Goal: Information Seeking & Learning: Learn about a topic

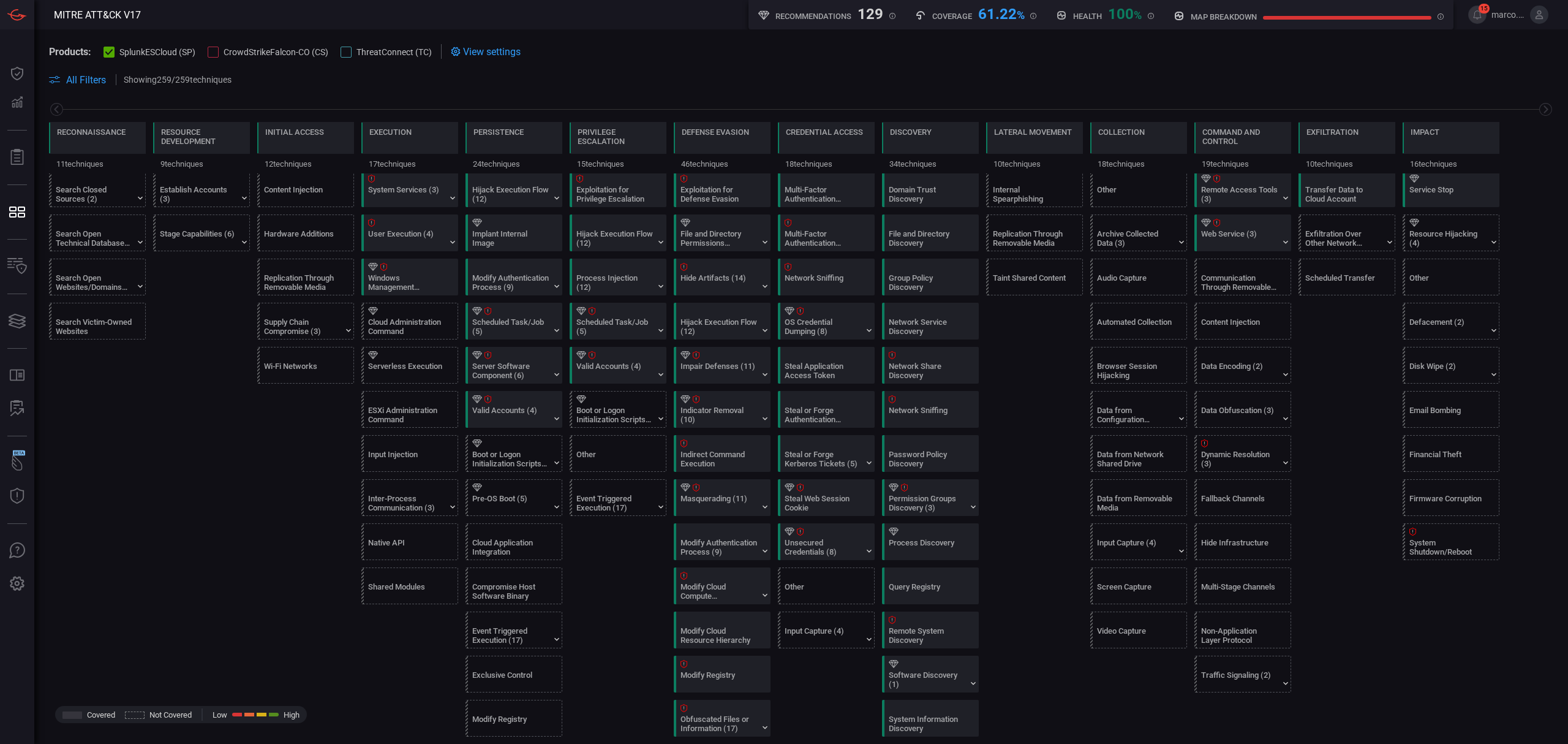
scroll to position [326, 0]
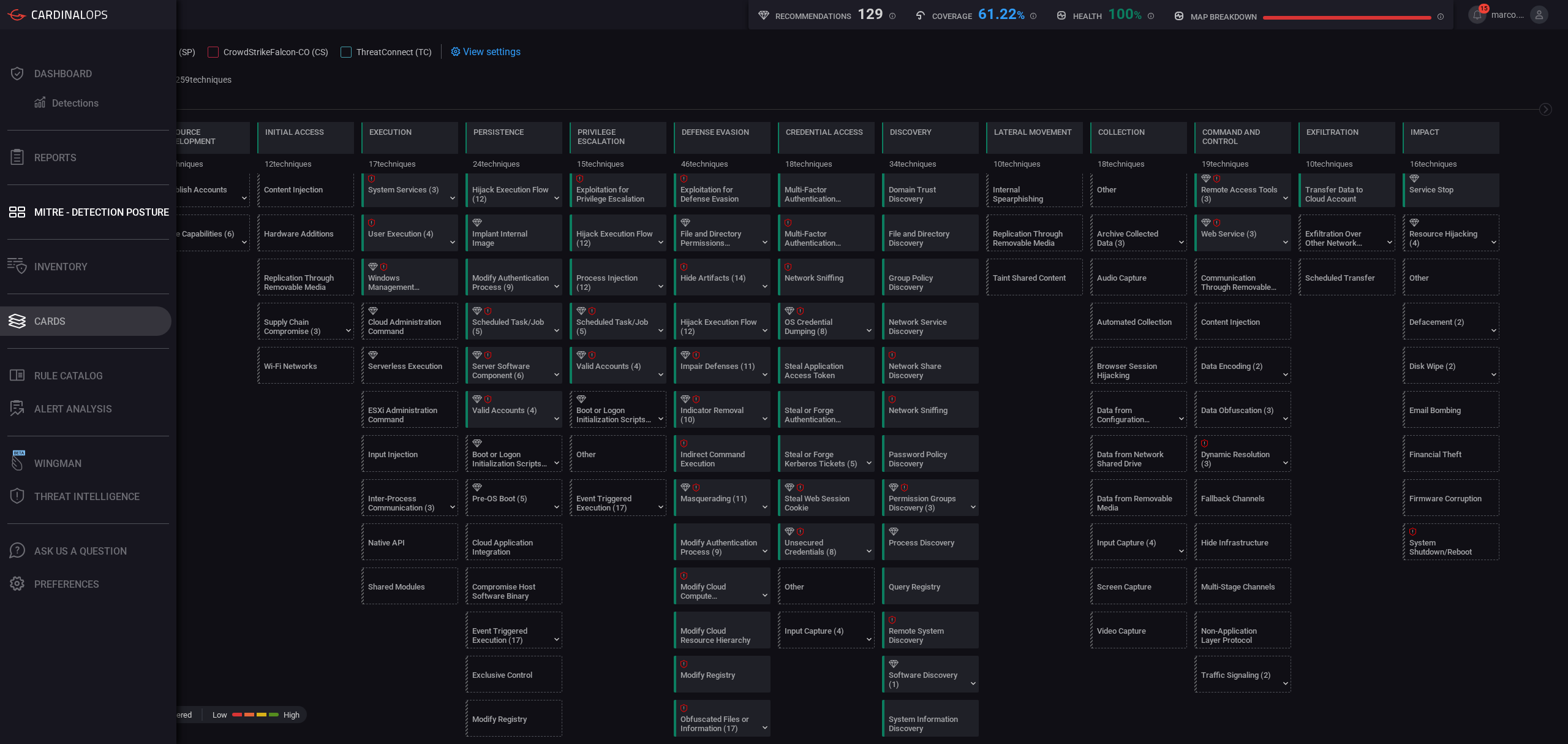
click at [42, 313] on button "Cards" at bounding box center [86, 320] width 172 height 29
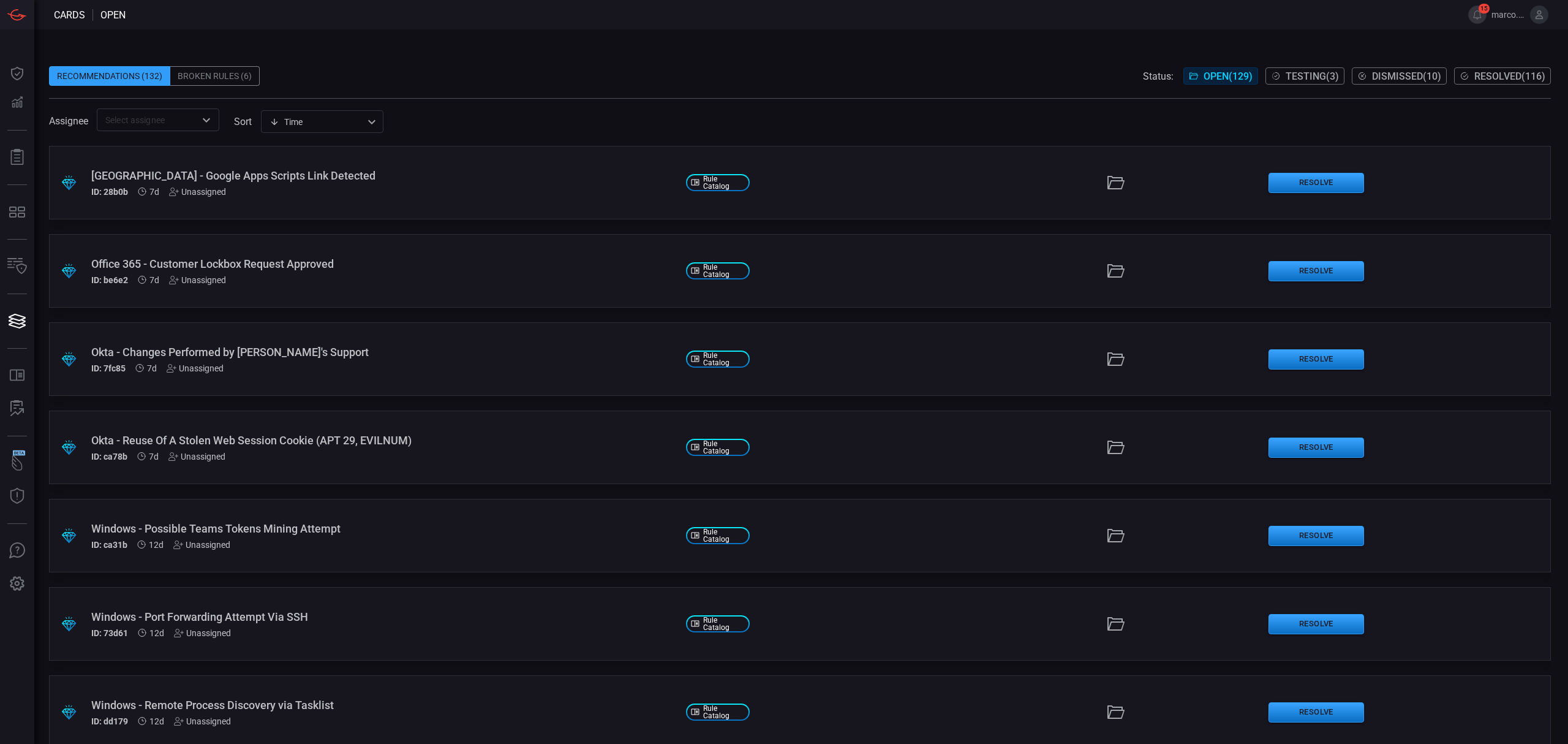
type button "/cards"
click at [682, 69] on div "Recommendations (132) Broken Rules (6) Status: Open ( 129 ) Testing ( 3 ) Dismi…" at bounding box center [800, 75] width 1502 height 19
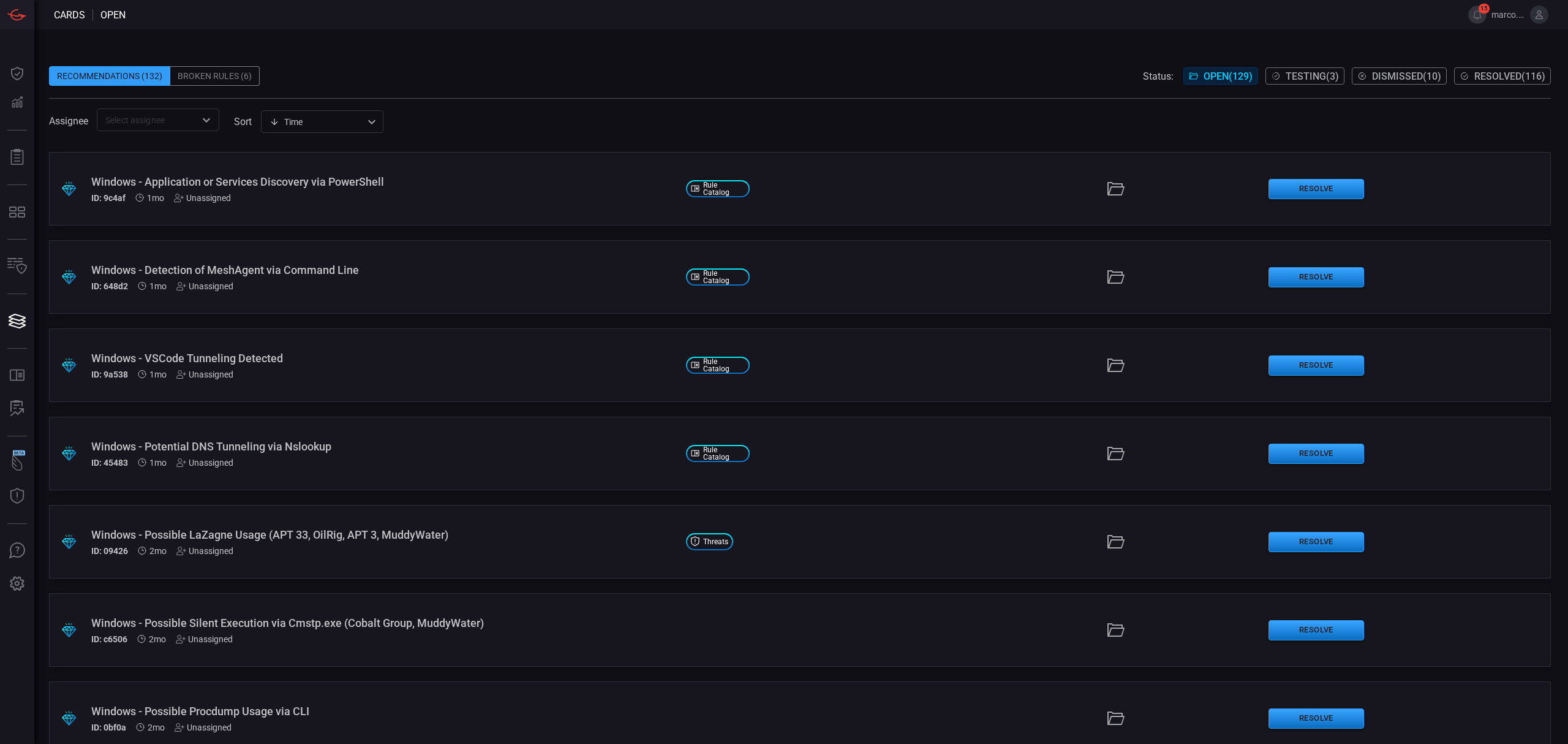
scroll to position [2111, 0]
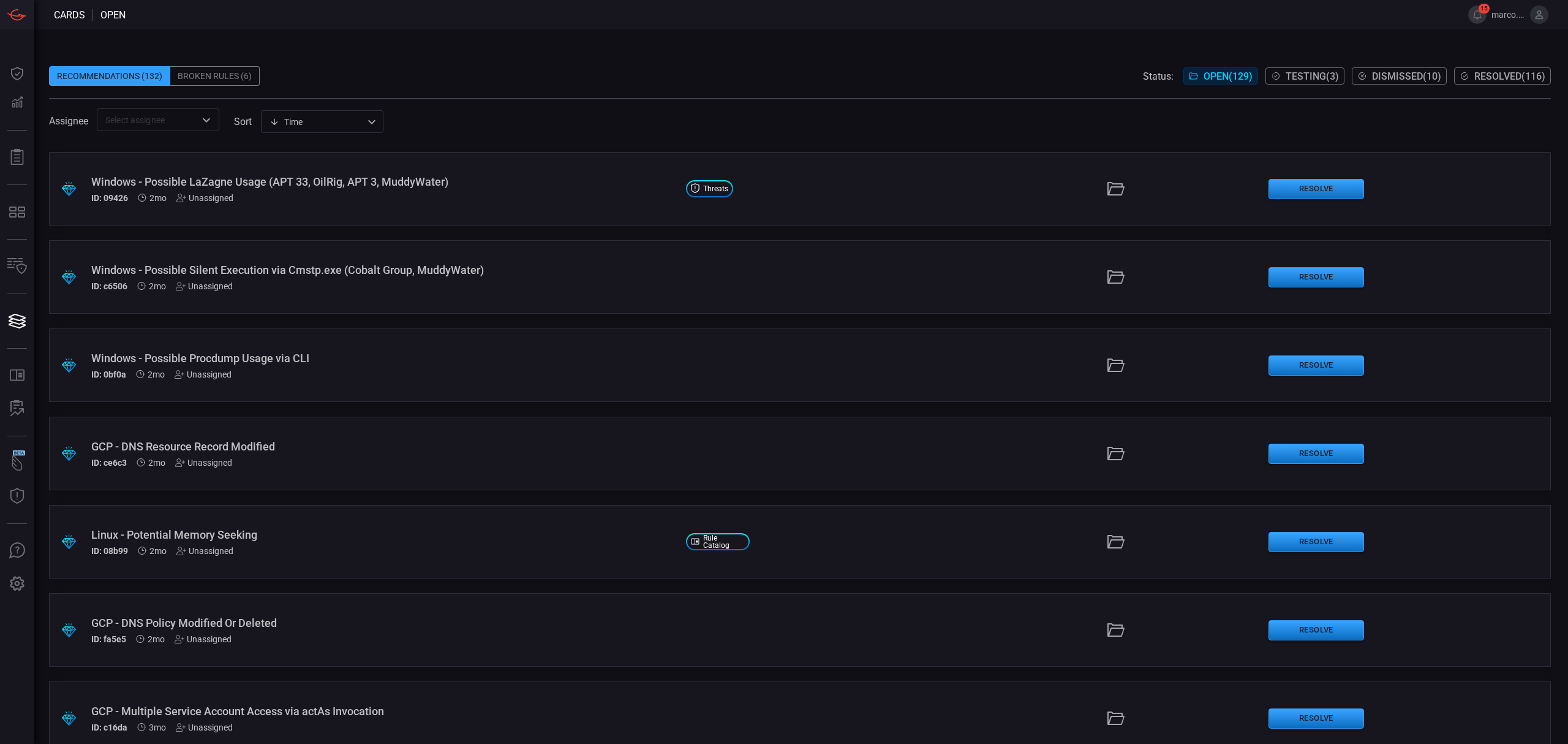
click at [246, 440] on div "GCP - DNS Resource Record Modified" at bounding box center [384, 446] width 585 height 13
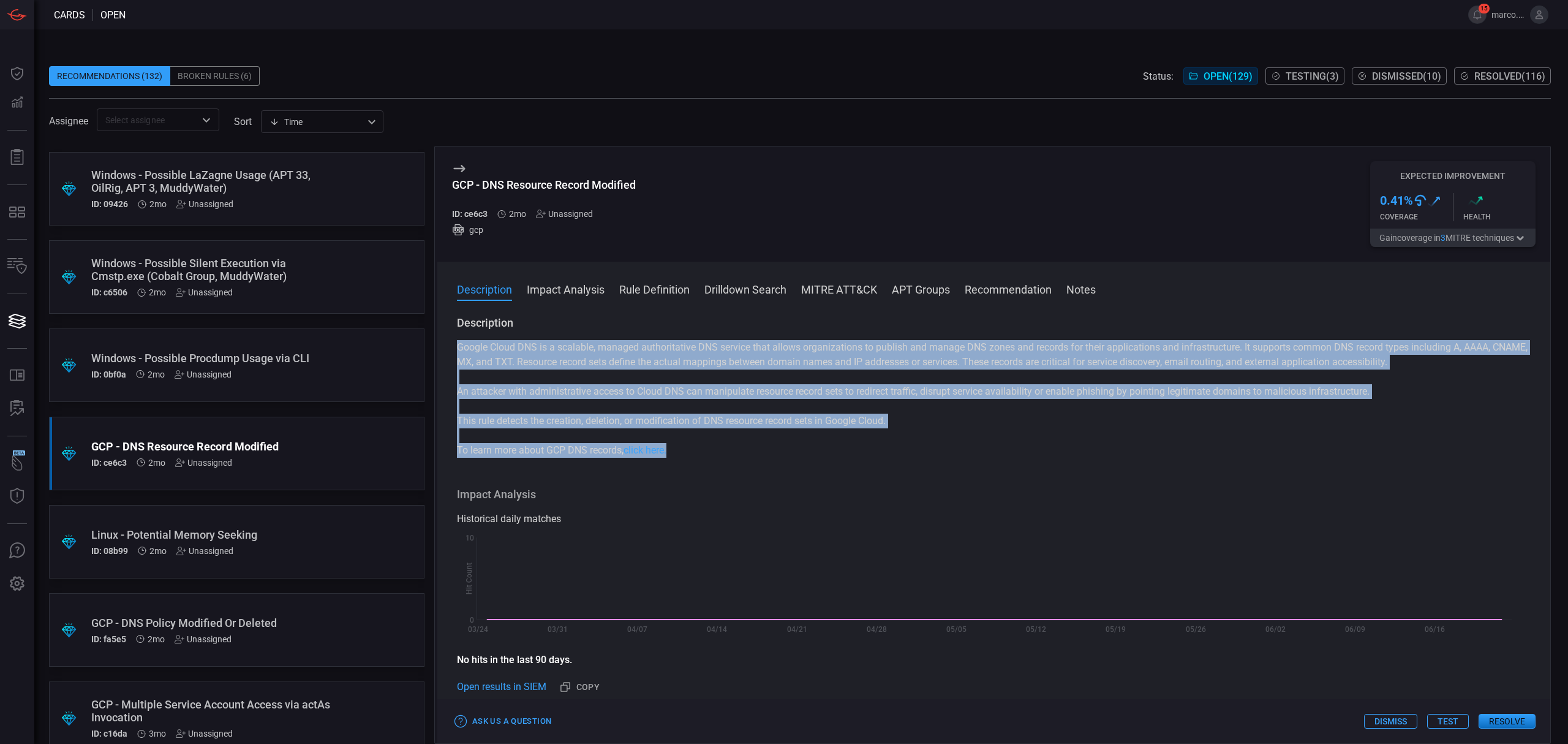
copy div "Google Cloud DNS is a scalable, managed authoritative DNS service that allows o…"
drag, startPoint x: 454, startPoint y: 348, endPoint x: 699, endPoint y: 447, distance: 264.2
click at [699, 447] on div "Description Google Cloud DNS is a scalable, managed authoritative DNS service t…" at bounding box center [994, 527] width 1113 height 424
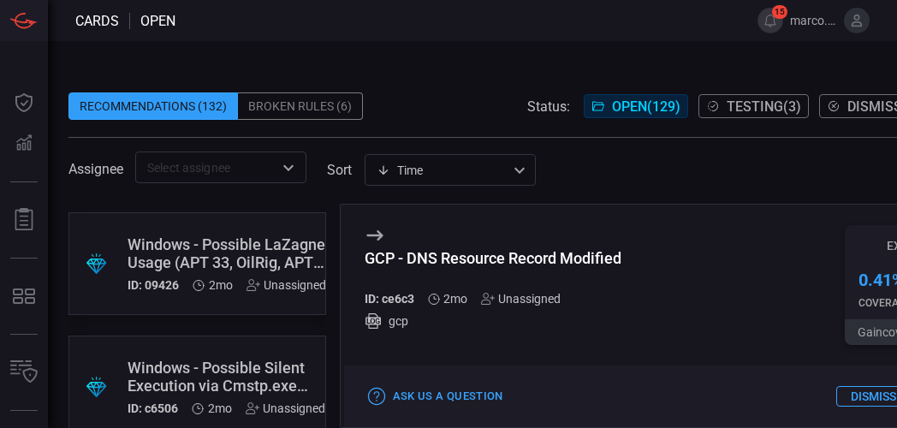
click at [389, 51] on div "Recommendations (132) Broken Rules (6) Status: Open ( 129 ) Testing ( 3 ) Dismi…" at bounding box center [585, 234] width 1074 height 387
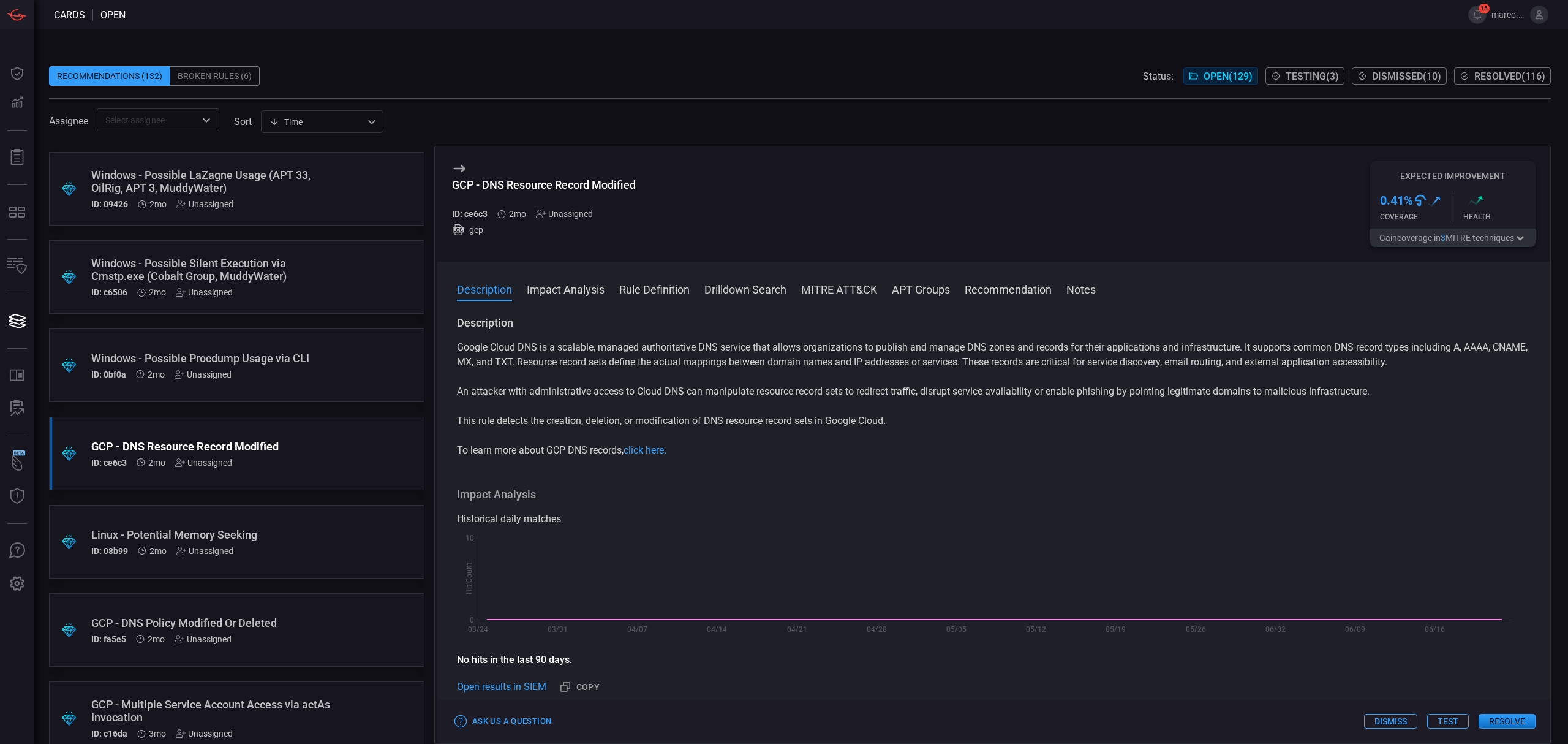
click at [1497, 72] on span "Resolved ( 116 )" at bounding box center [1509, 76] width 71 height 11
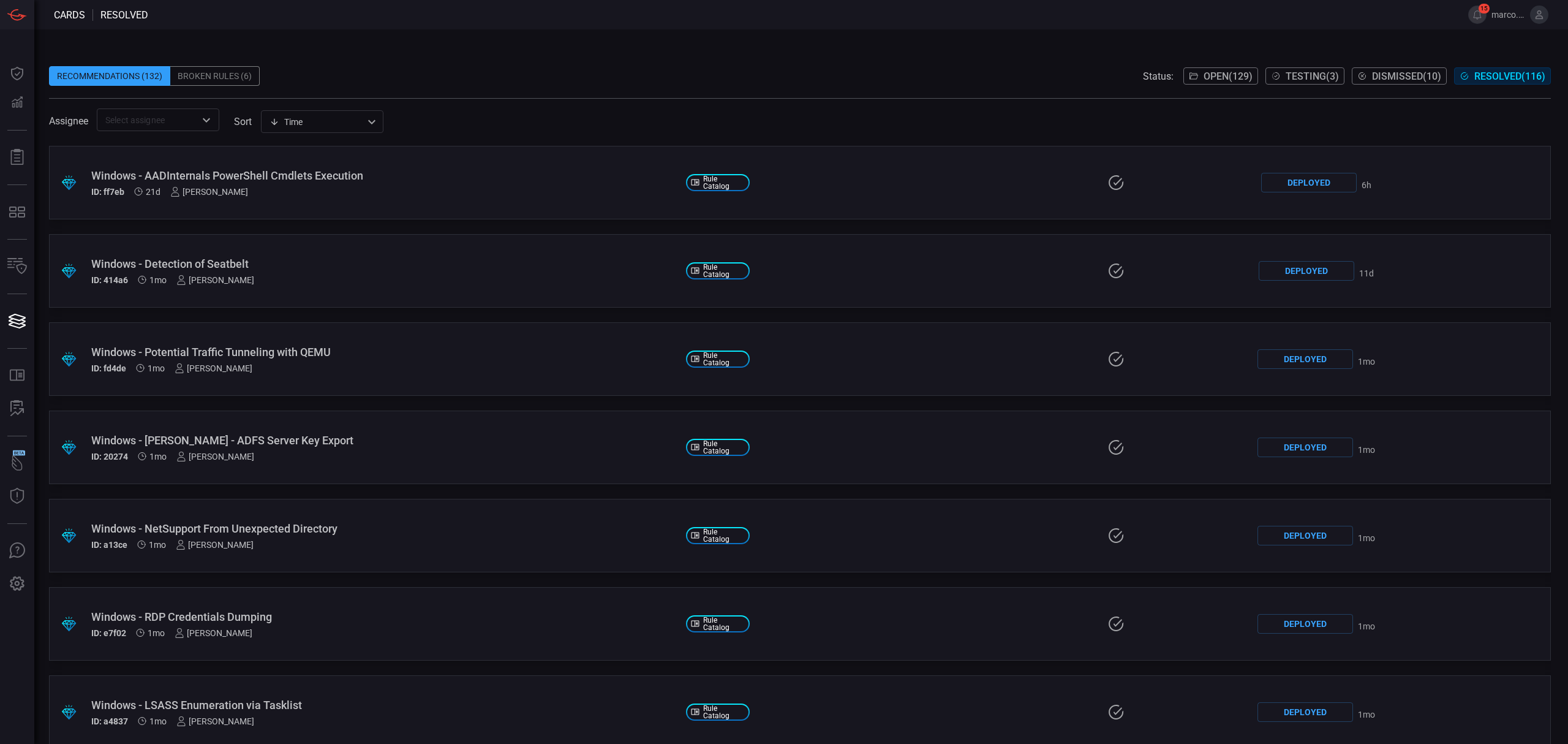
scroll to position [4669, 0]
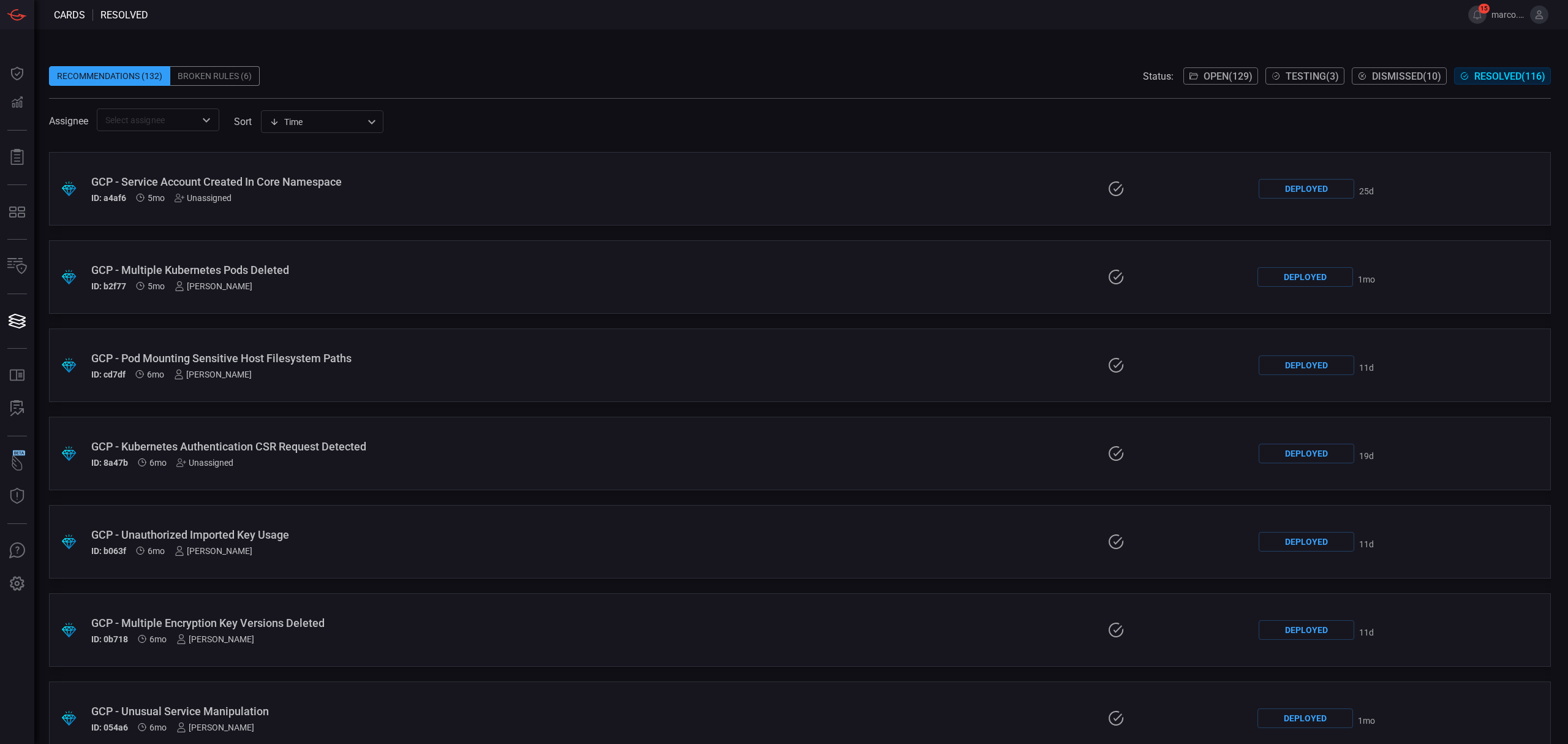
click at [606, 46] on div "Recommendations (132) Broken Rules (6) Status: Open ( 129 ) Testing ( 3 ) Dismi…" at bounding box center [801, 386] width 1534 height 714
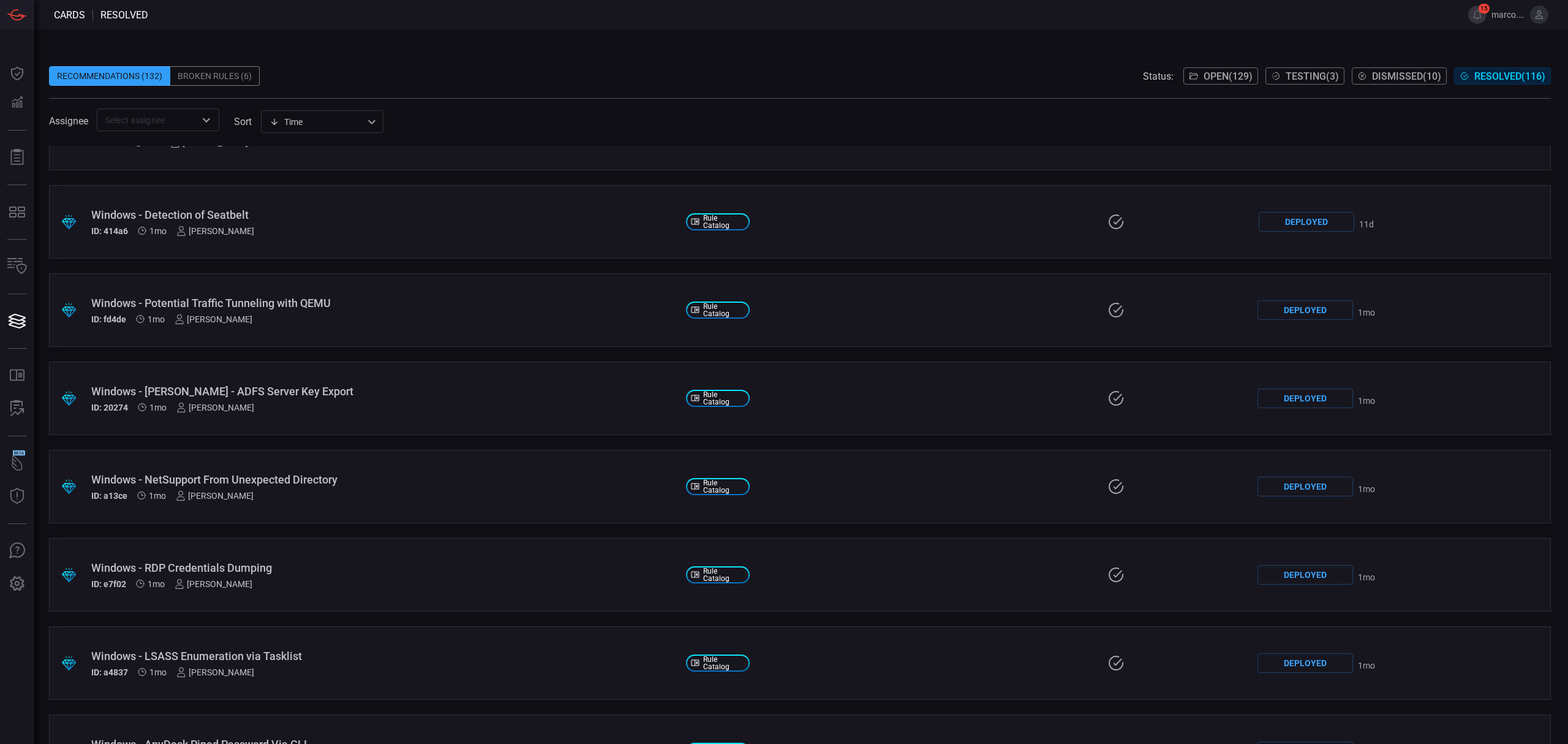
scroll to position [0, 0]
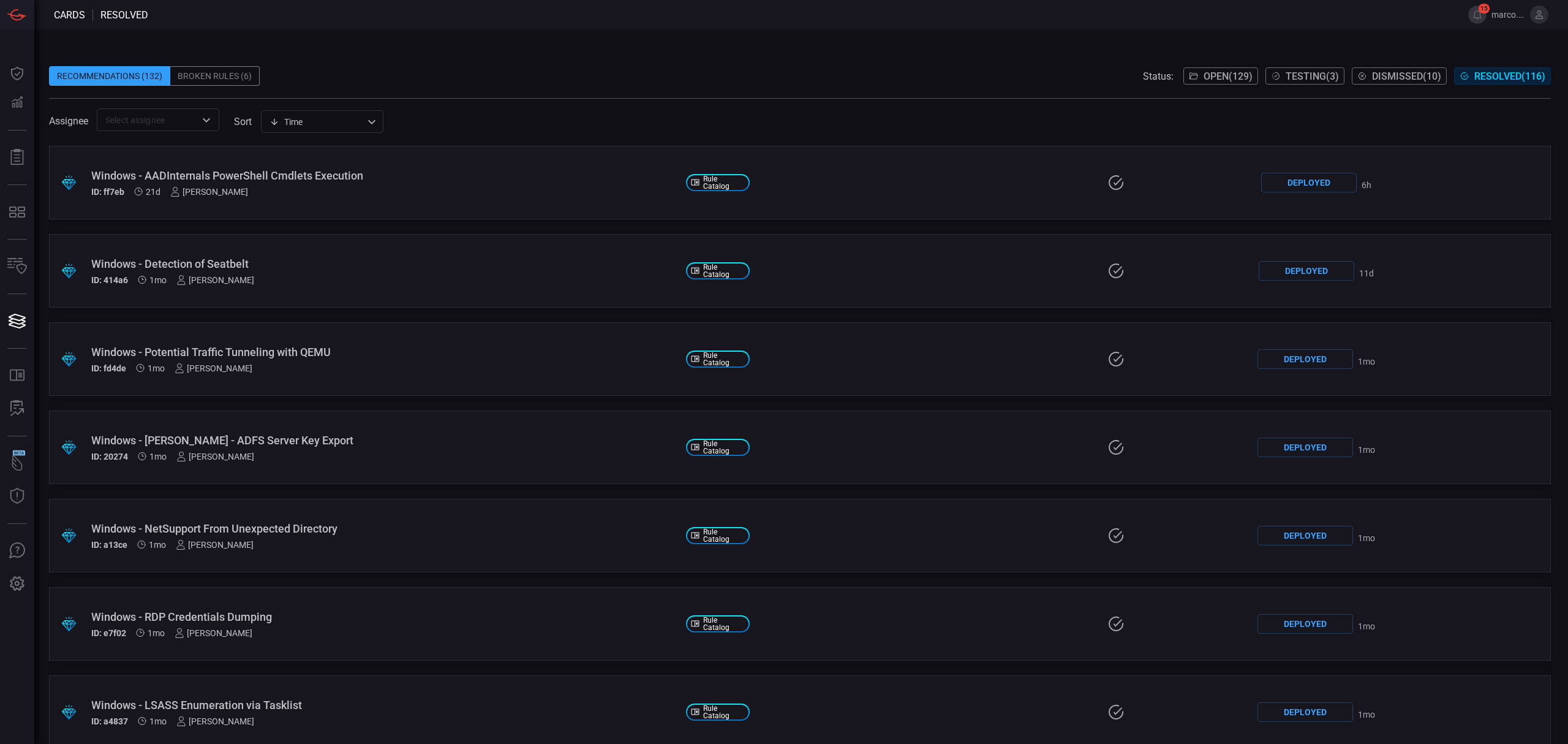
click at [79, 67] on div "Recommendations (132)" at bounding box center [110, 75] width 122 height 19
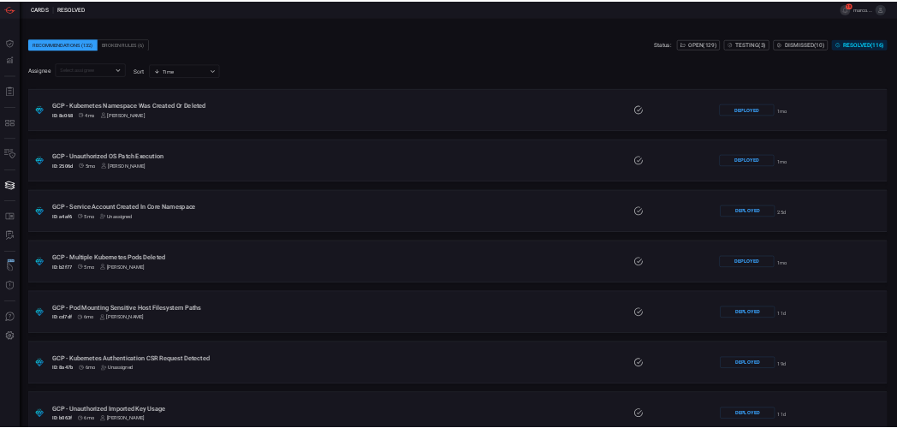
scroll to position [6270, 0]
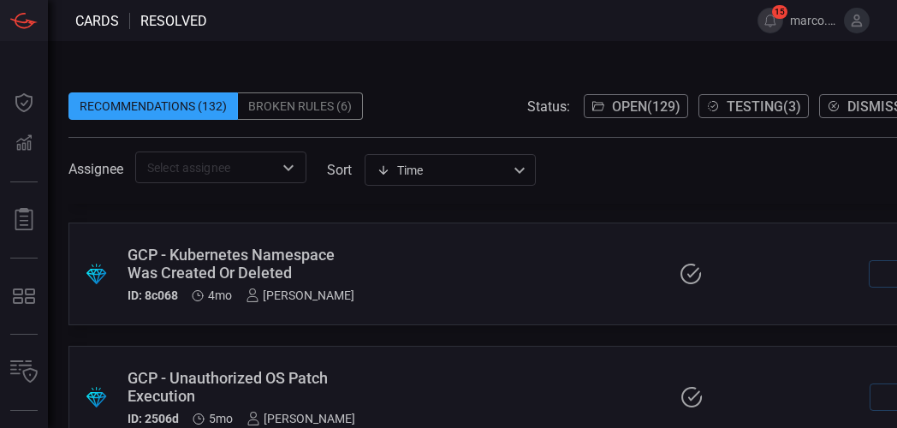
click at [330, 53] on div "Recommendations (132) Broken Rules (6) Status: Open ( 129 ) Testing ( 3 ) Dismi…" at bounding box center [585, 234] width 1074 height 387
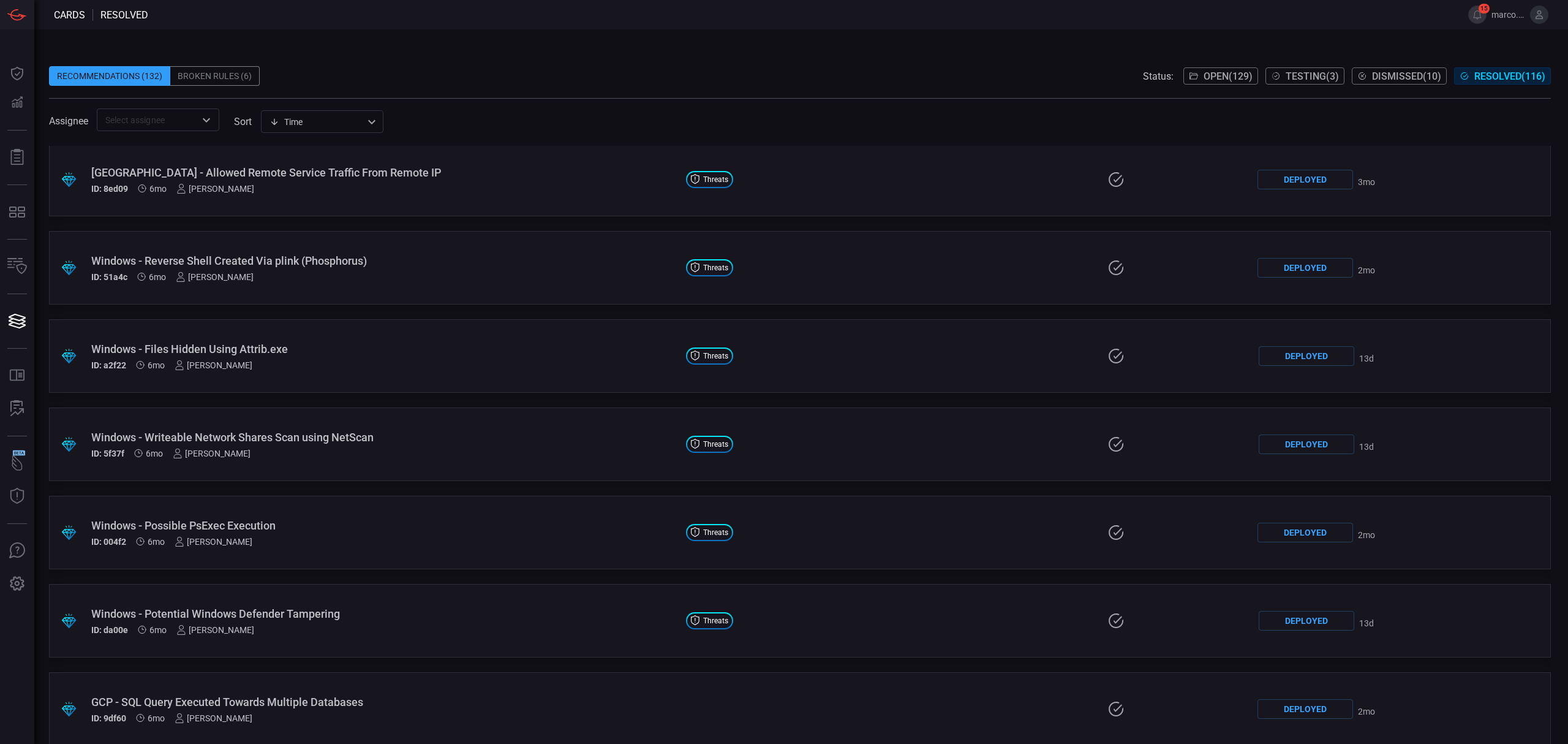
scroll to position [6041, 0]
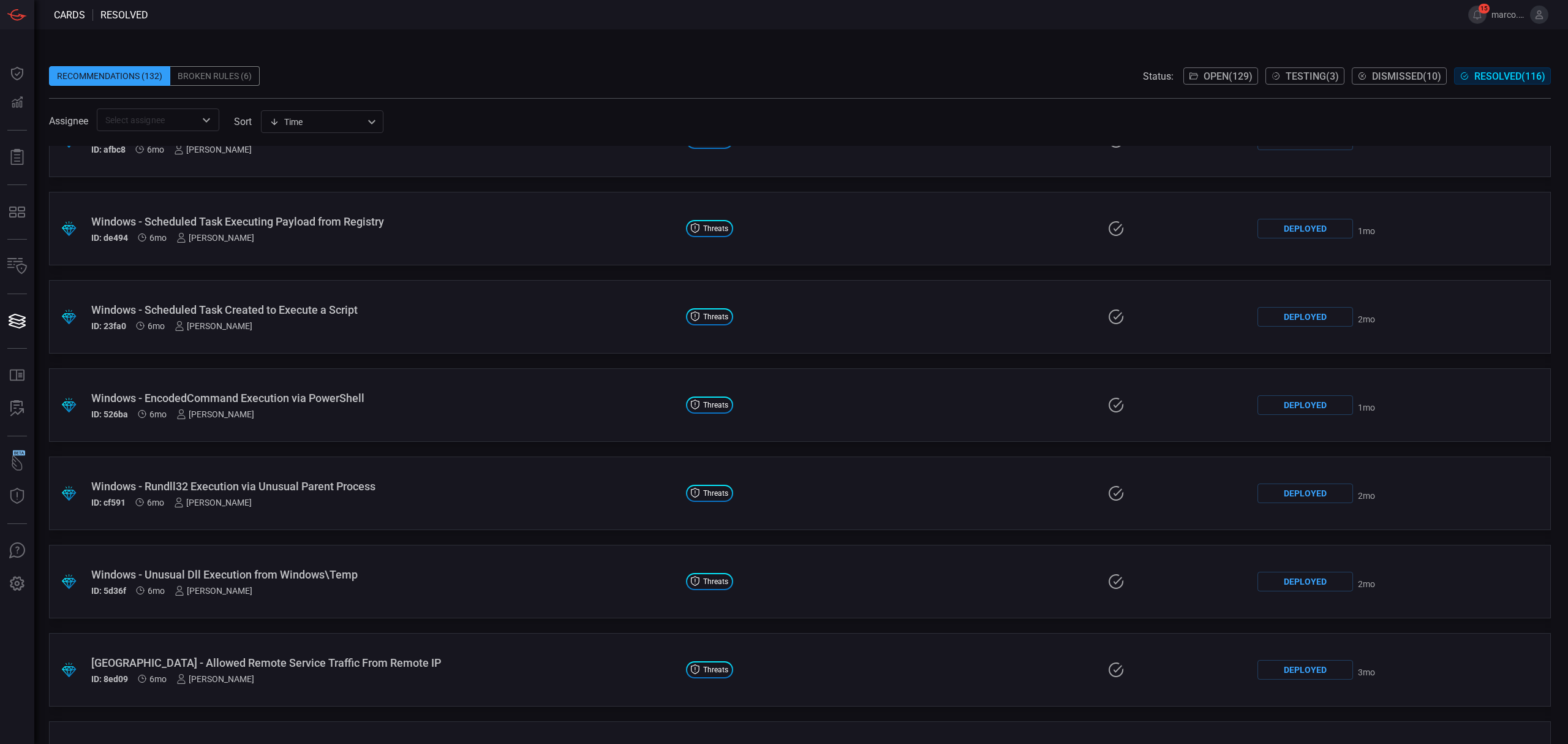
click at [721, 227] on span "Threats" at bounding box center [715, 228] width 25 height 7
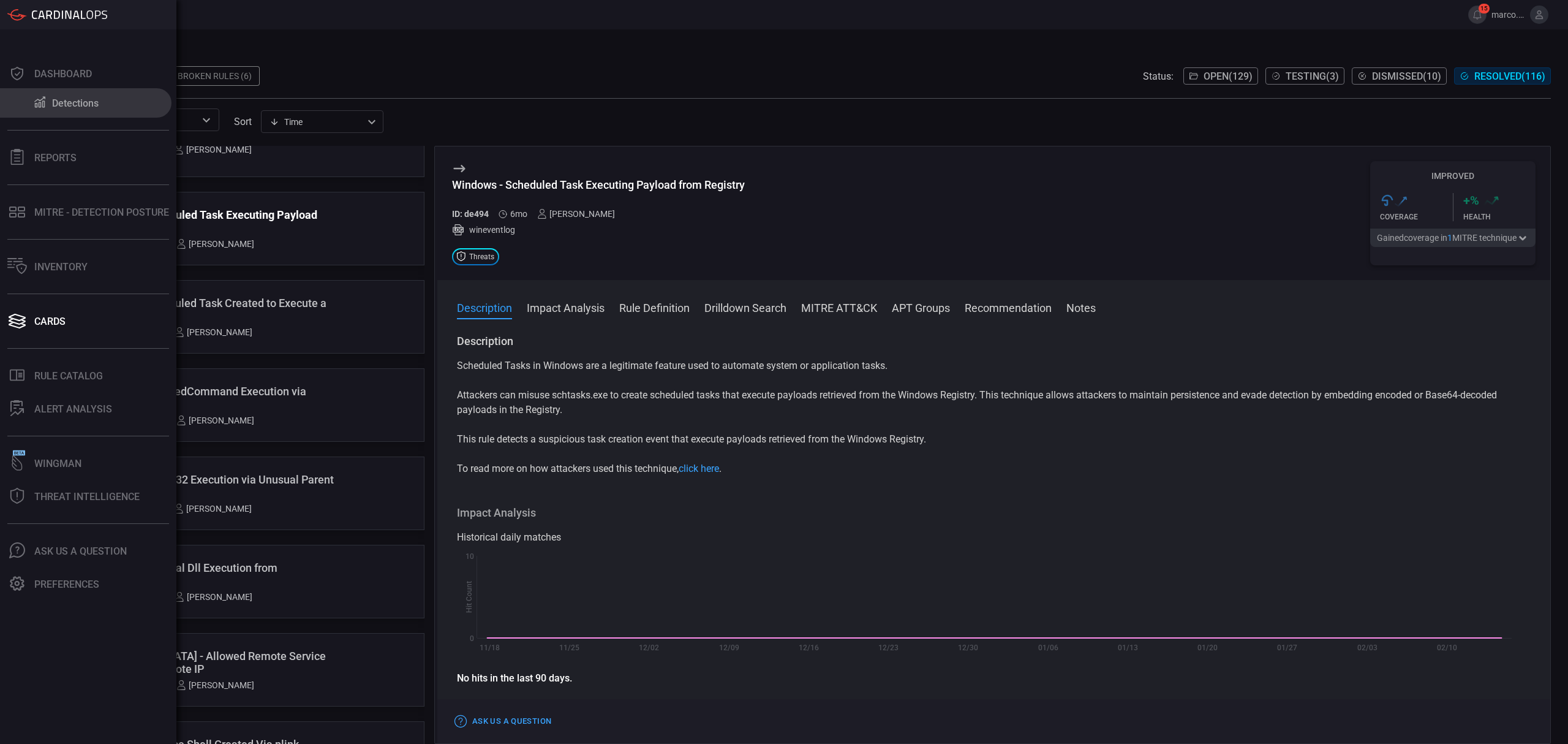
click at [59, 96] on button "Detections" at bounding box center [86, 102] width 172 height 29
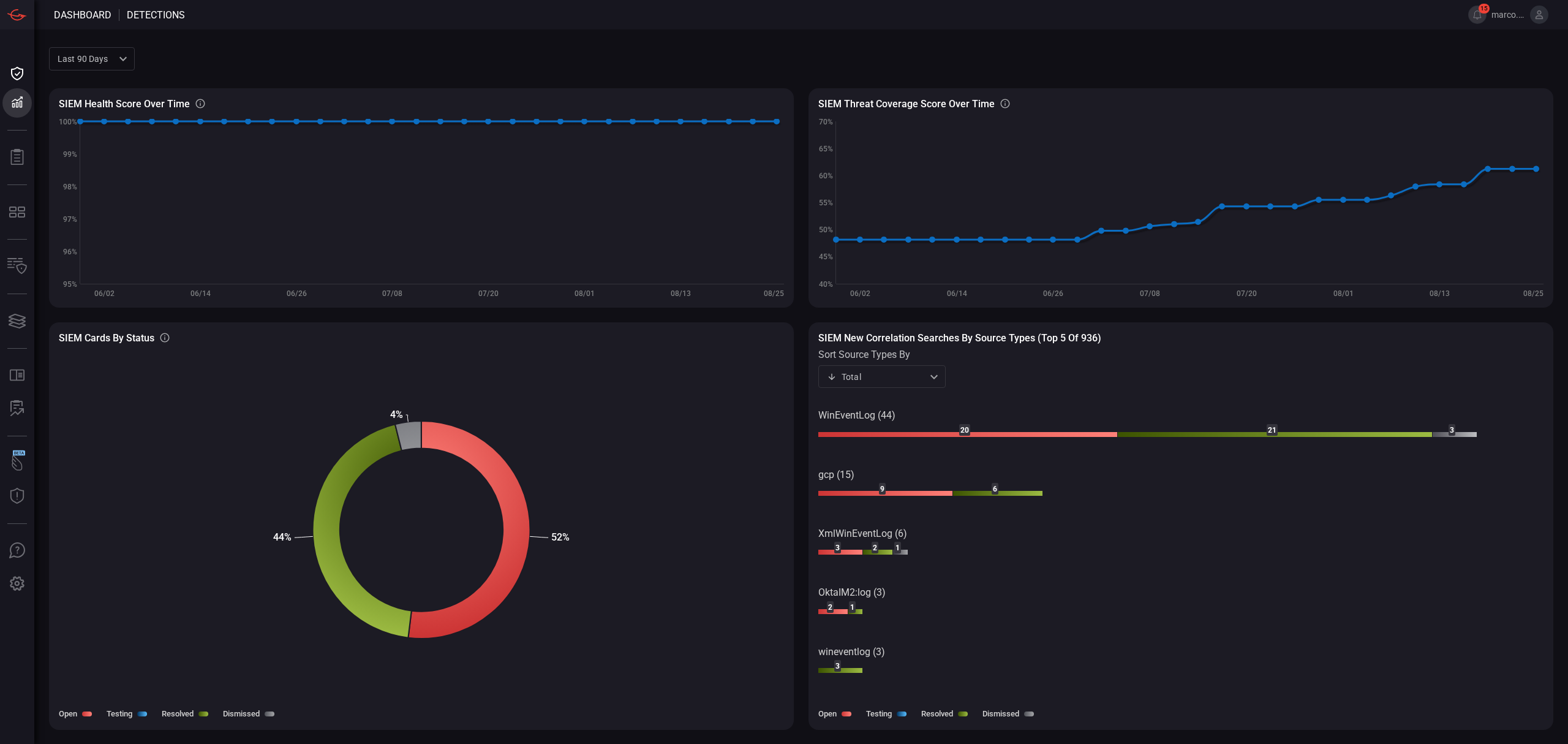
click at [1454, 434] on text "3" at bounding box center [1452, 430] width 4 height 9
